Goal: Feedback & Contribution: Leave review/rating

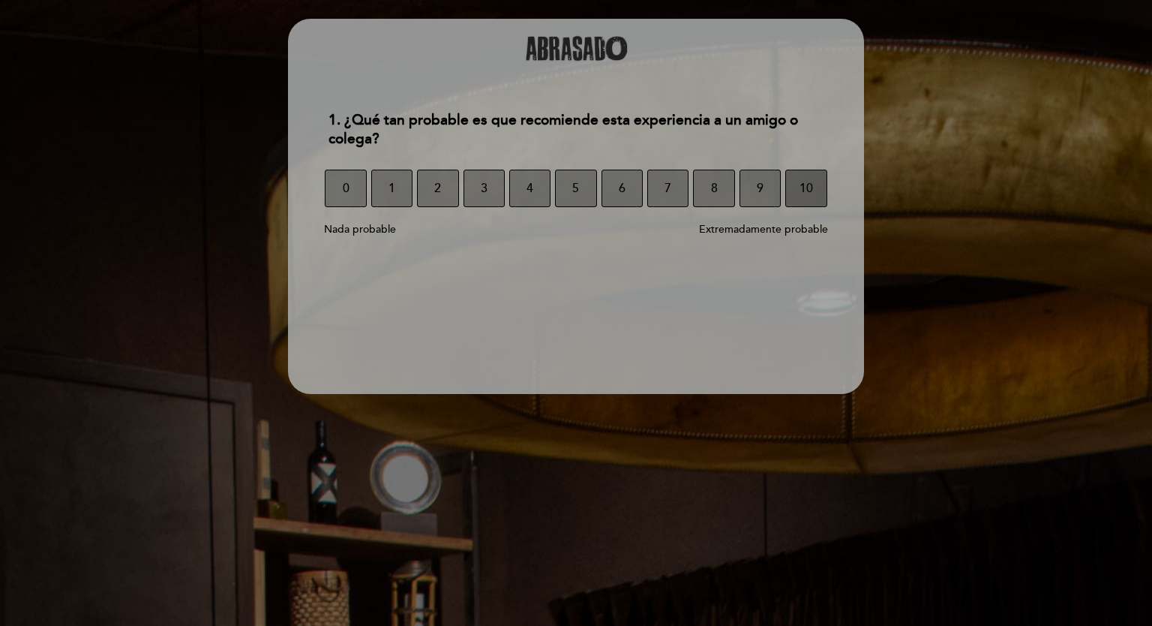
click at [806, 188] on span "10" at bounding box center [807, 188] width 14 height 42
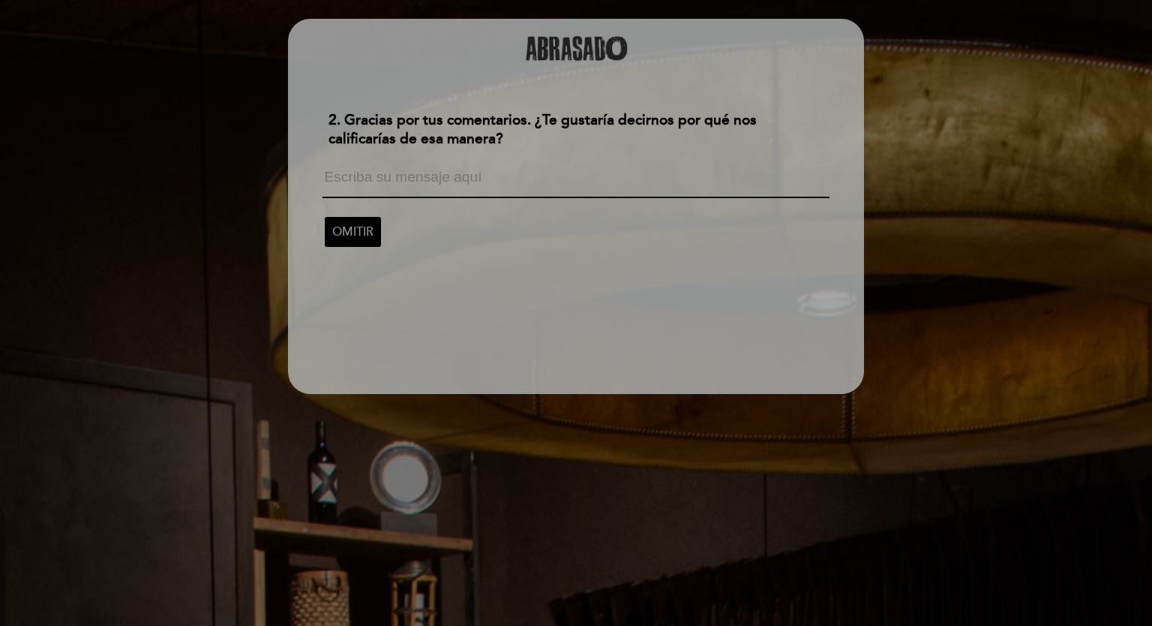
click at [575, 178] on textarea at bounding box center [576, 184] width 506 height 29
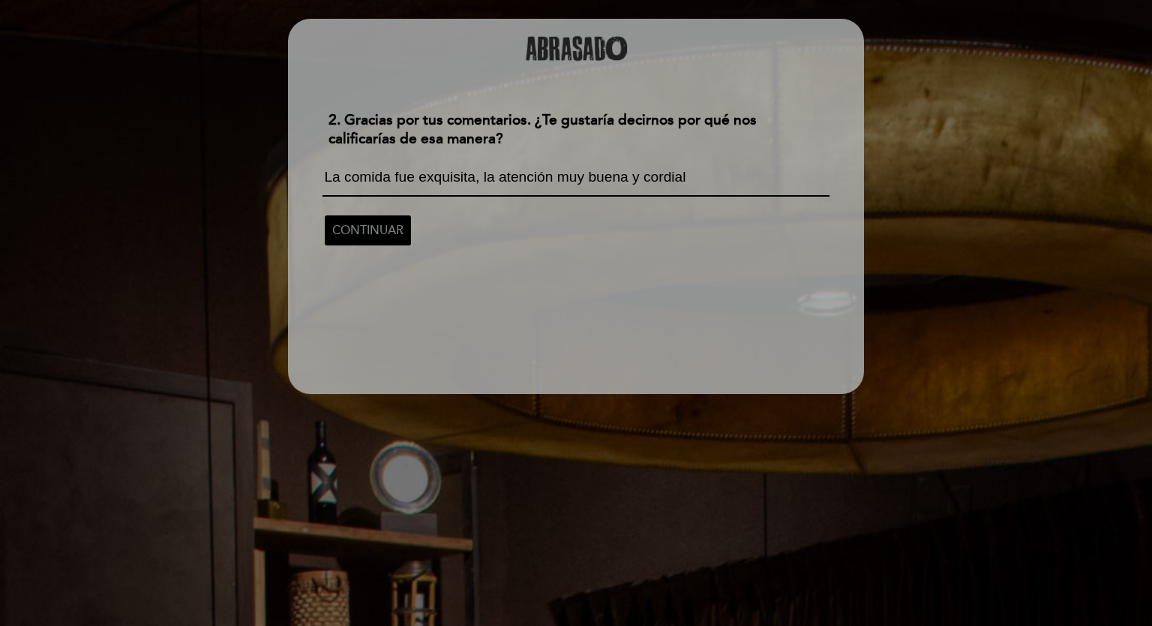
type textarea "La comida fue exquisita, la atención muy buena y cordial"
click at [370, 241] on span "CONTINUAR" at bounding box center [367, 230] width 71 height 42
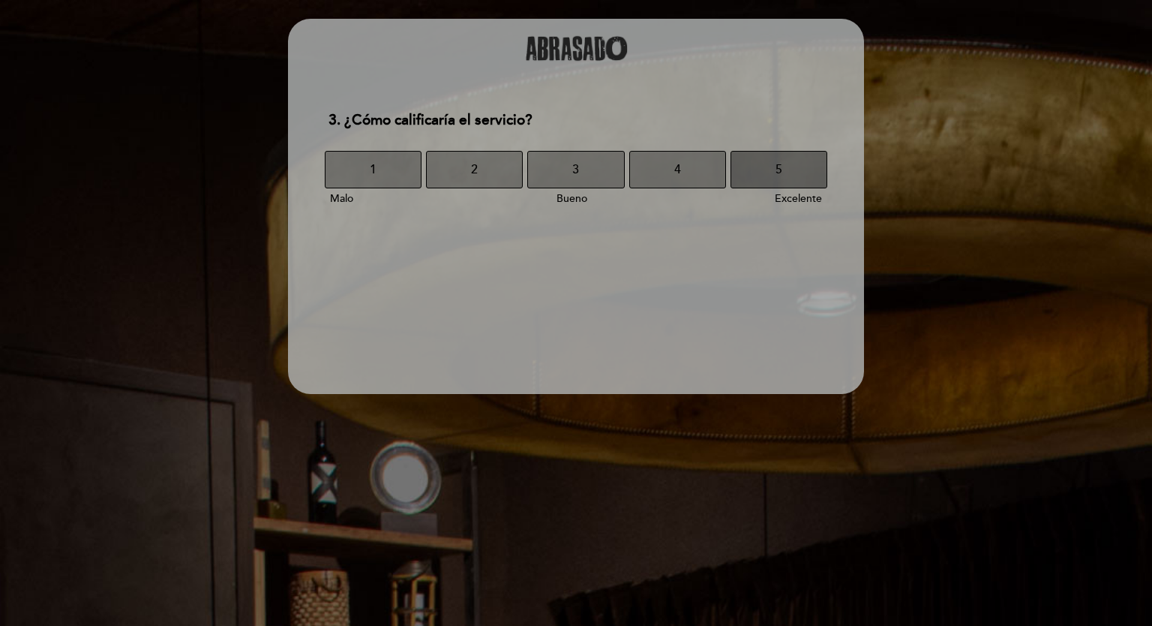
click at [766, 169] on button "5" at bounding box center [779, 170] width 97 height 38
click at [693, 169] on button "4" at bounding box center [677, 170] width 97 height 38
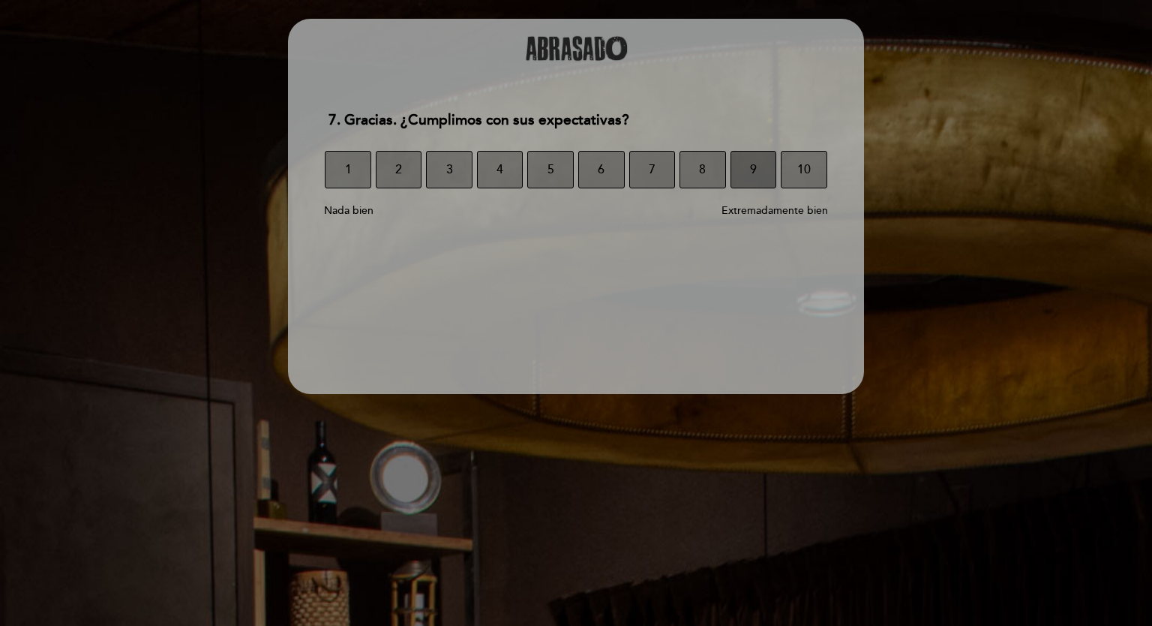
click at [765, 165] on button "9" at bounding box center [754, 170] width 47 height 38
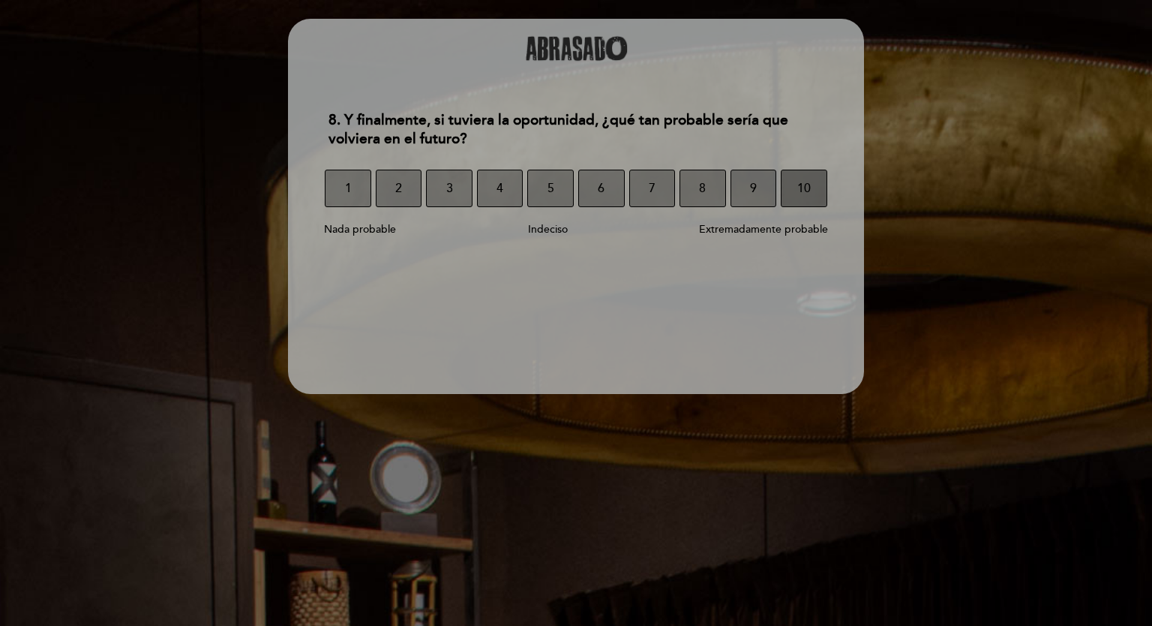
click at [804, 180] on span "10" at bounding box center [804, 188] width 14 height 42
select select "es"
